Goal: Information Seeking & Learning: Learn about a topic

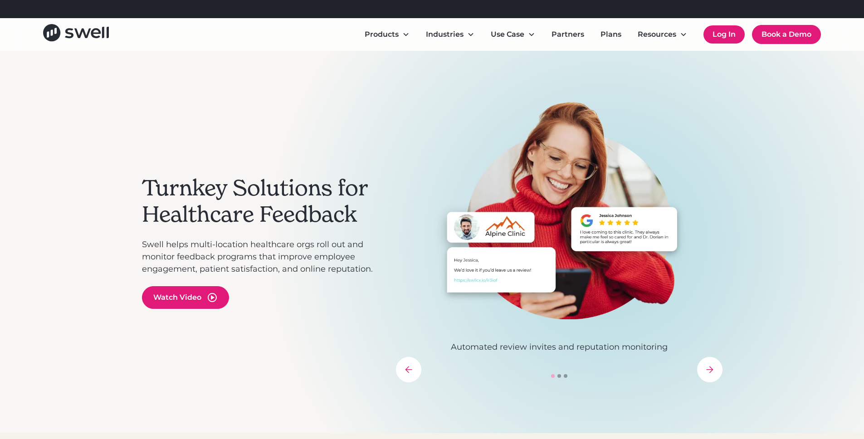
click at [732, 35] on link "Log In" at bounding box center [723, 34] width 41 height 18
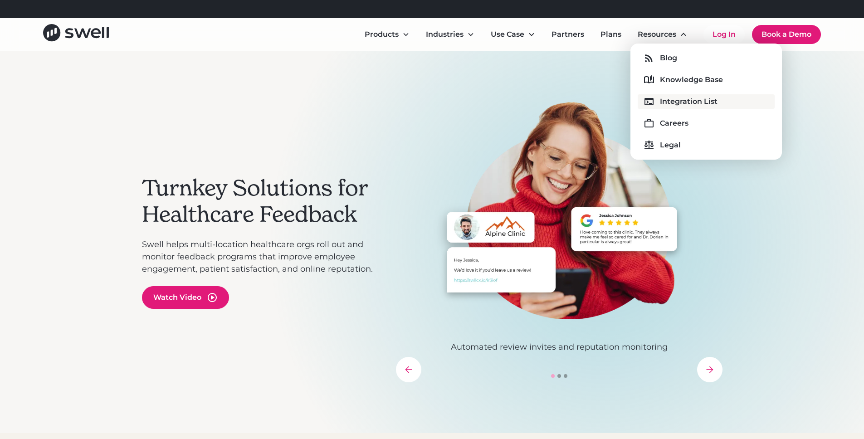
click at [667, 105] on div "Integration List" at bounding box center [689, 101] width 58 height 11
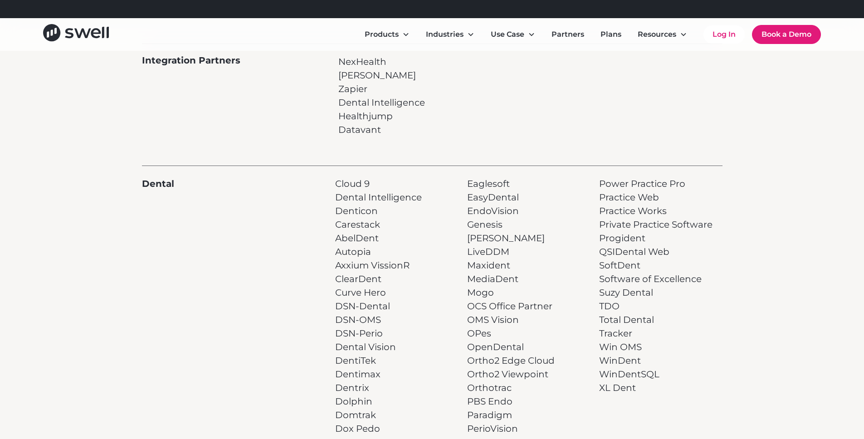
scroll to position [164, 0]
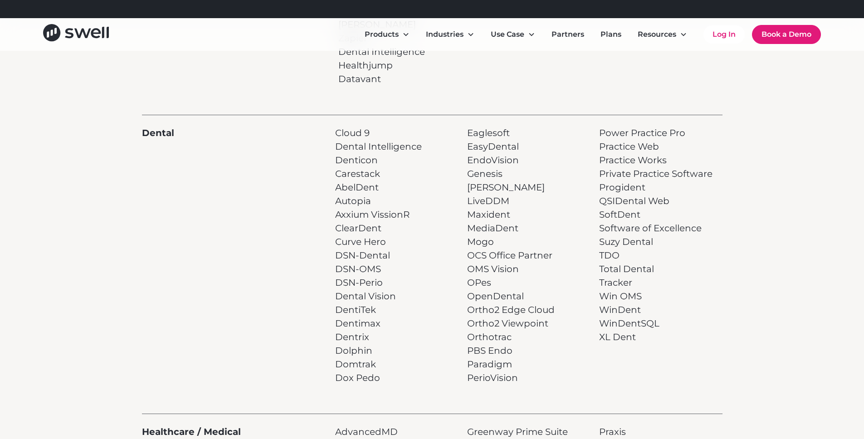
click at [477, 366] on p "Eaglesoft EasyDental EndoVision Genesis [PERSON_NAME] LiveDDM Maxident MediaDen…" at bounding box center [511, 255] width 88 height 259
